Goal: Task Accomplishment & Management: Manage account settings

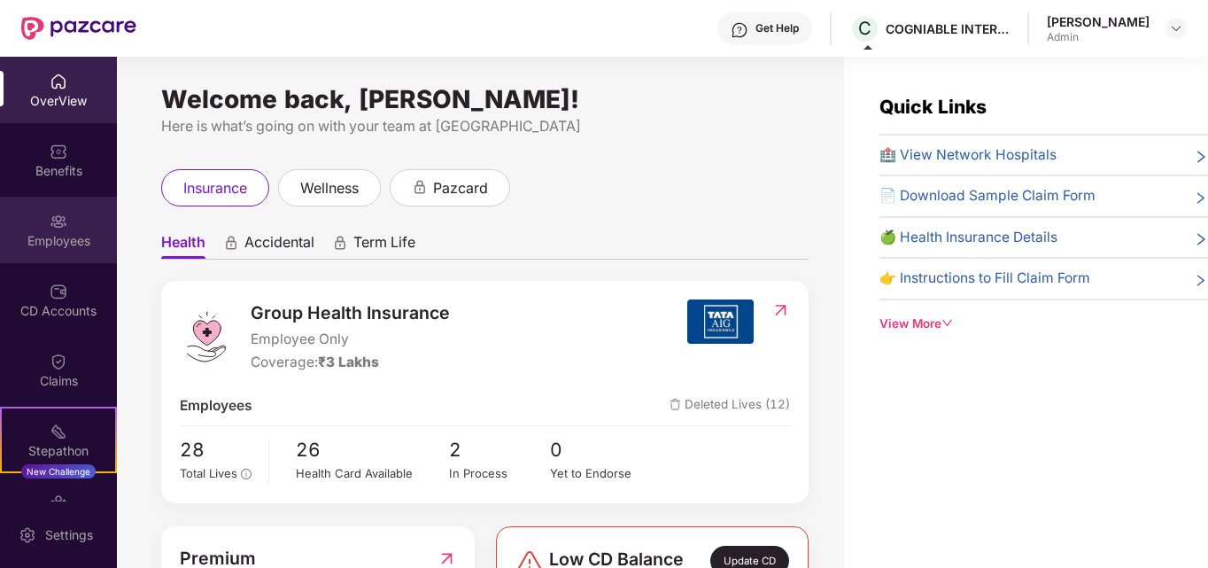
click at [70, 222] on div "Employees" at bounding box center [58, 230] width 117 height 66
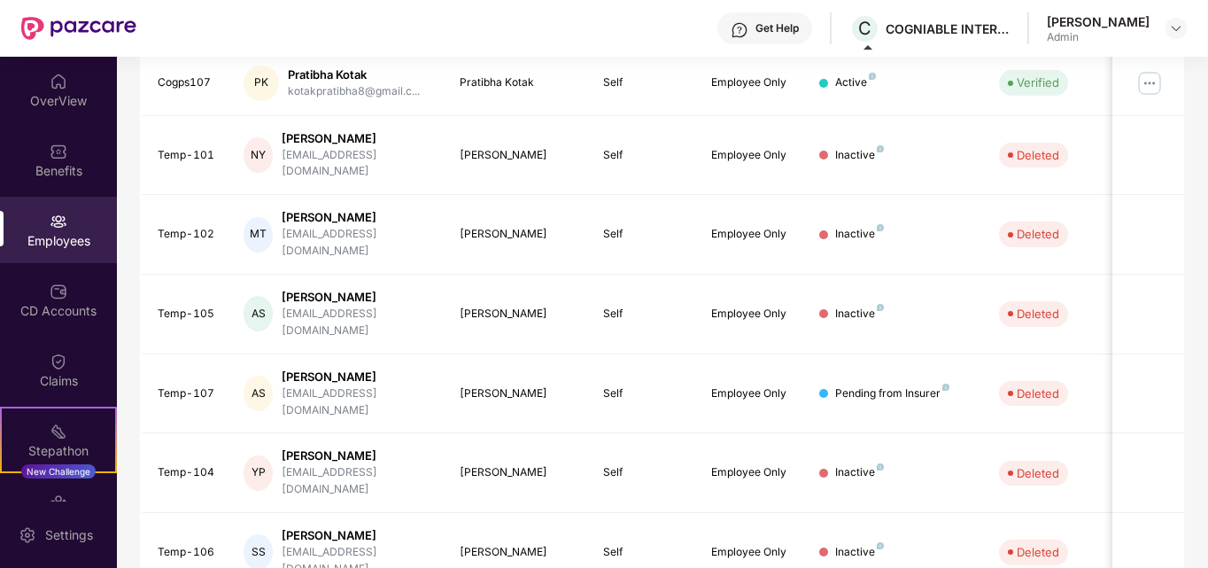
scroll to position [521, 0]
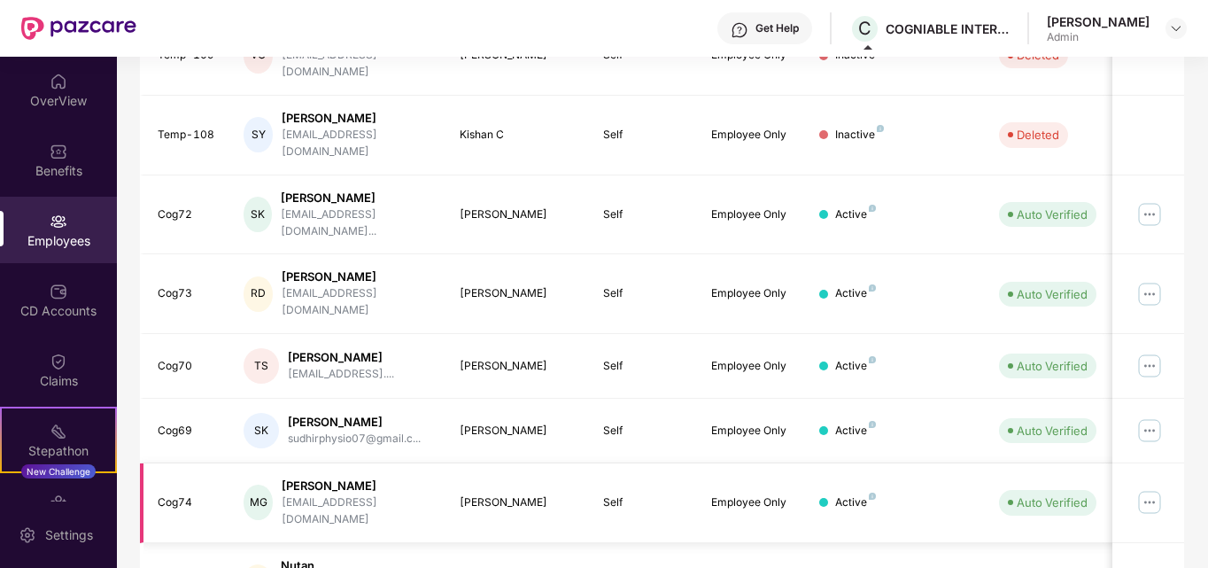
click at [1156, 488] on img at bounding box center [1150, 502] width 28 height 28
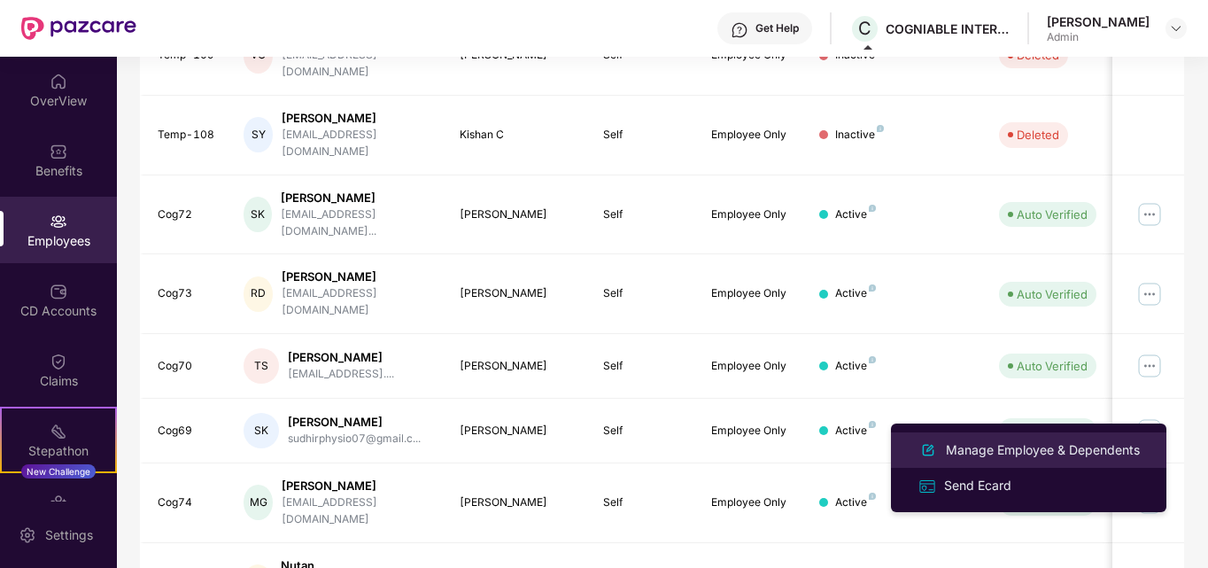
click at [1002, 448] on div "Manage Employee & Dependents" at bounding box center [1042, 449] width 201 height 19
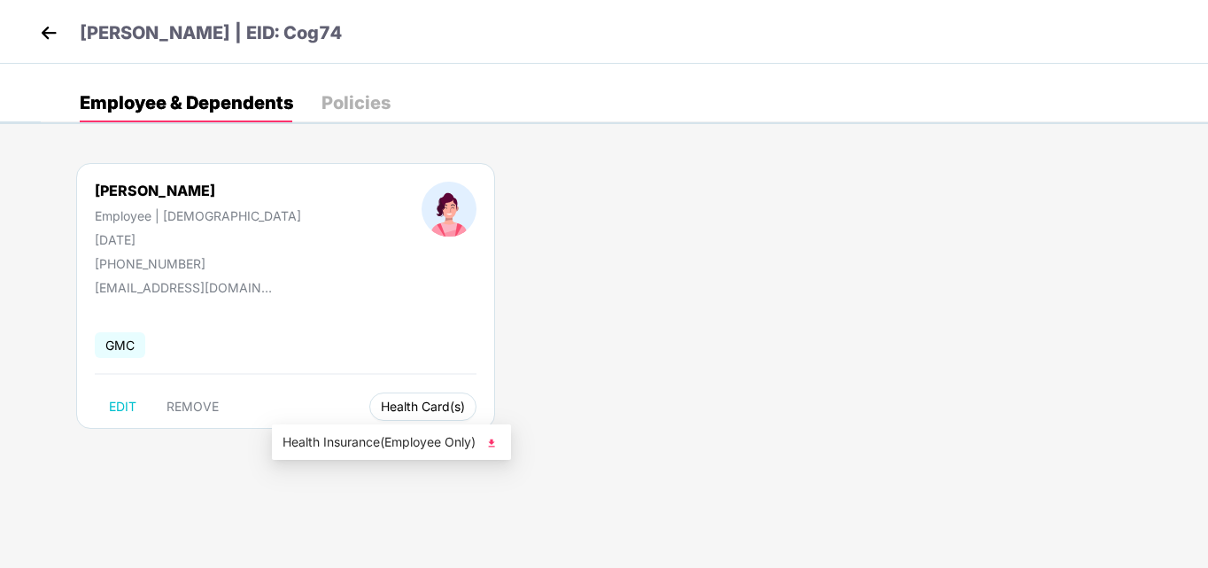
click at [381, 404] on span "Health Card(s)" at bounding box center [423, 406] width 84 height 9
click at [381, 409] on span "Health Card(s)" at bounding box center [423, 406] width 84 height 9
click at [498, 448] on img at bounding box center [492, 443] width 18 height 18
